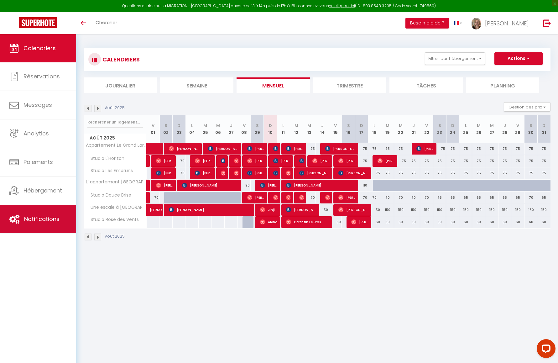
click at [24, 217] on span "Notifications" at bounding box center [41, 219] width 35 height 8
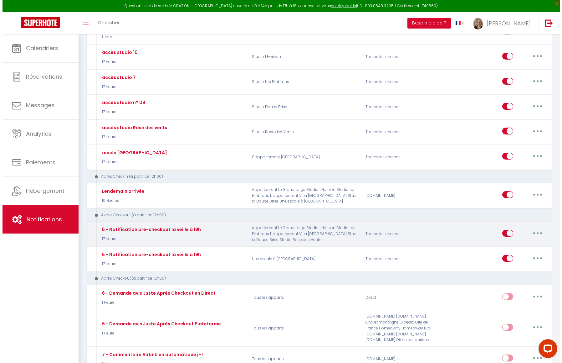
scroll to position [292, 0]
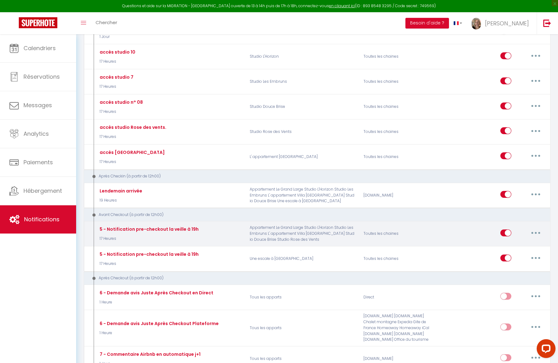
click at [535, 232] on icon "button" at bounding box center [536, 233] width 2 height 2
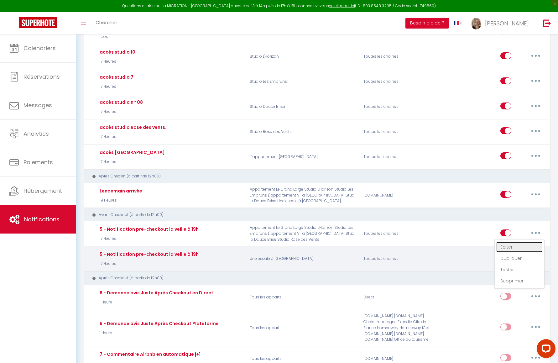
click at [508, 246] on link "Editer" at bounding box center [519, 246] width 46 height 11
type input "5 - Notification pre-checkout la veille à 19h"
select select "4"
select select "17 Heures"
select select "if_booking_is_paid"
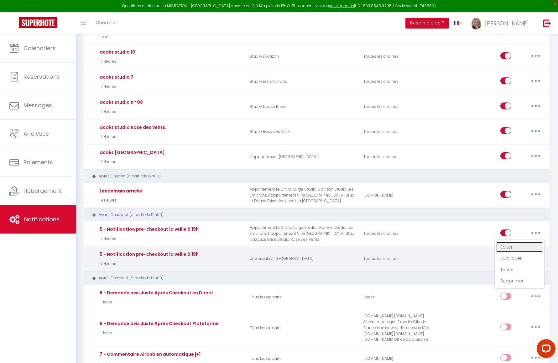
checkbox input "true"
checkbox input "false"
radio input "true"
type input "Procédure pour votre départ - [RENTAL:NAME] - [GUEST:FIRST_NAME] [GUEST:NAME]"
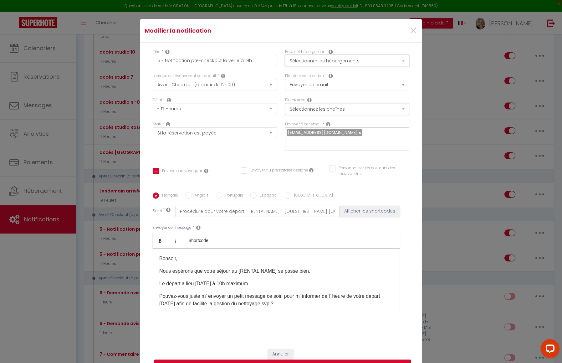
click at [339, 65] on button "Sélectionner les hébergements" at bounding box center [347, 61] width 124 height 12
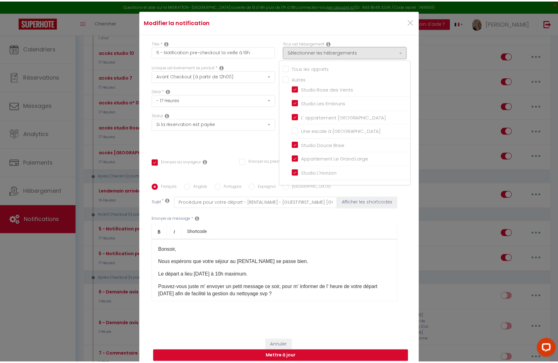
scroll to position [34, 0]
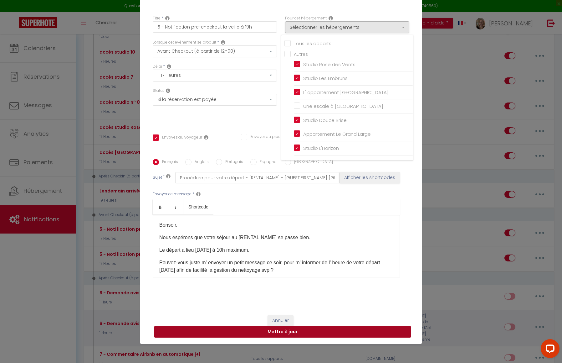
click at [293, 328] on button "Mettre à jour" at bounding box center [282, 332] width 257 height 12
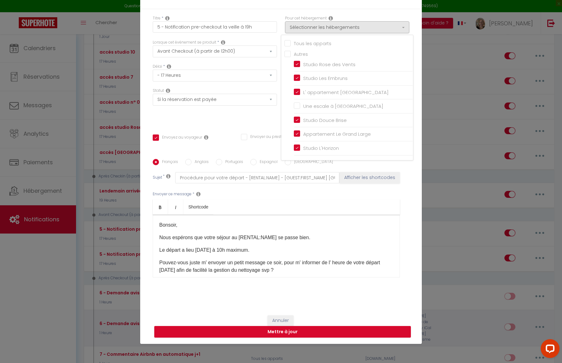
checkbox input "true"
checkbox input "false"
